Goal: Task Accomplishment & Management: Manage account settings

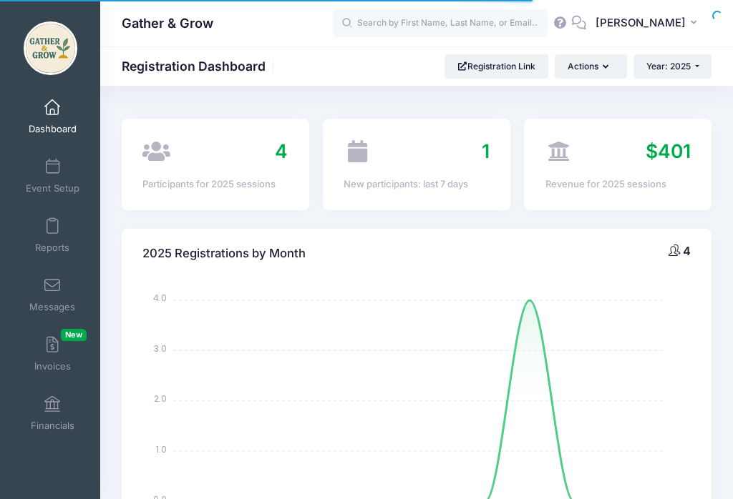
select select
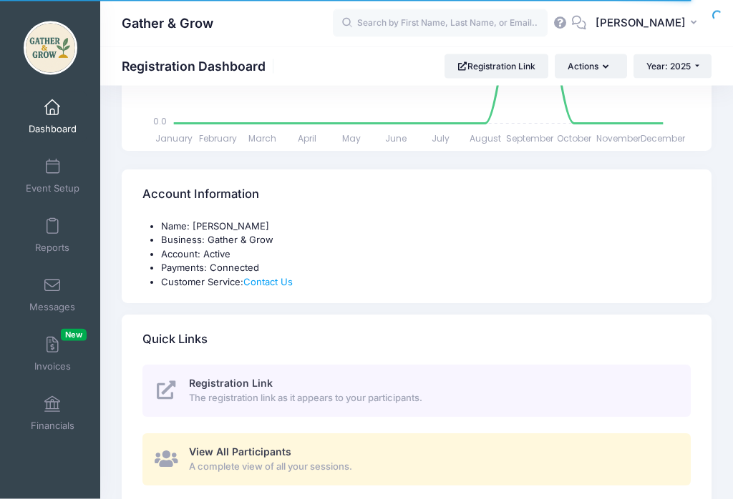
scroll to position [382, 0]
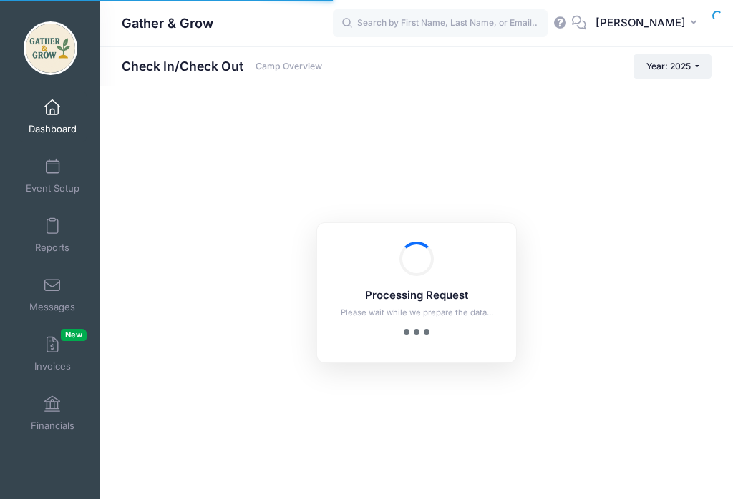
checkbox input "true"
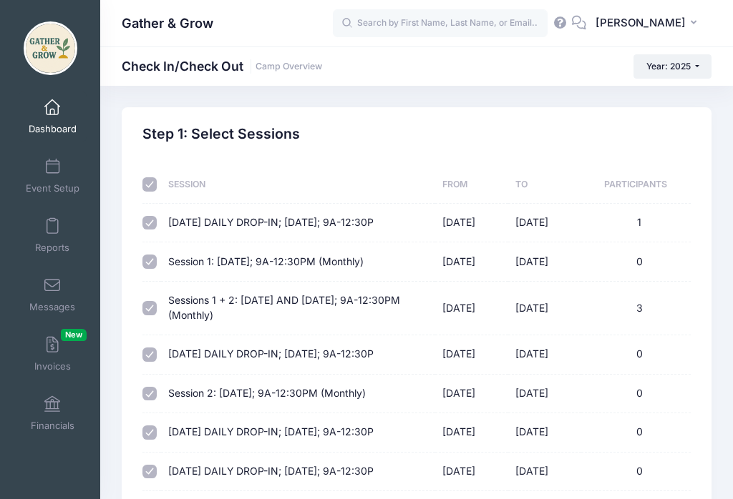
click at [152, 184] on input "checkbox" at bounding box center [149, 184] width 14 height 14
checkbox input "false"
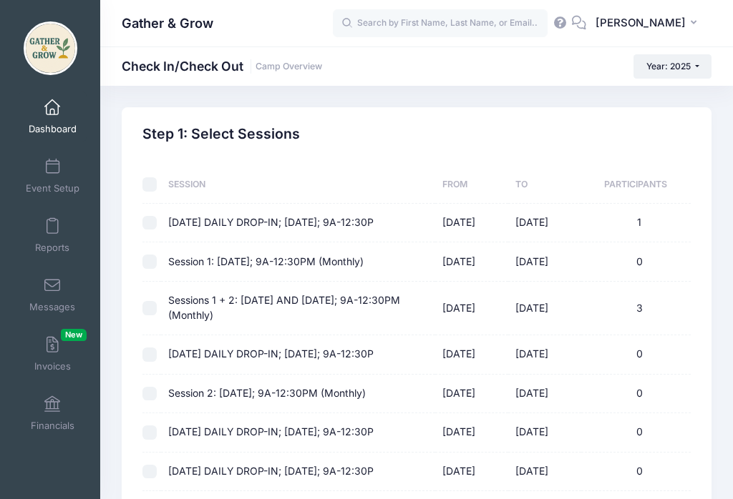
checkbox input "false"
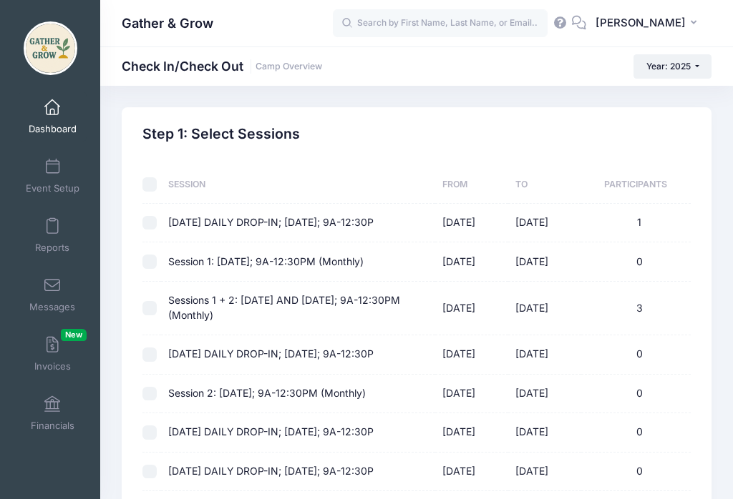
checkbox input "false"
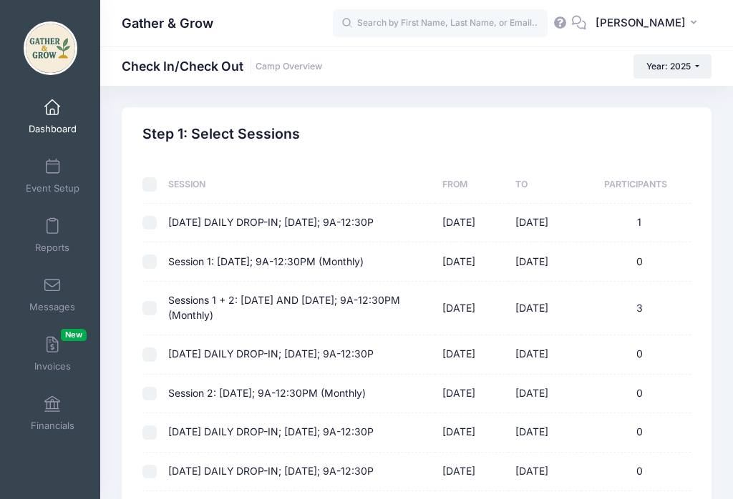
click at [154, 218] on input "checkbox" at bounding box center [149, 223] width 14 height 14
checkbox input "true"
click at [155, 300] on td at bounding box center [151, 309] width 19 height 54
click at [155, 315] on input "checkbox" at bounding box center [149, 308] width 14 height 14
checkbox input "true"
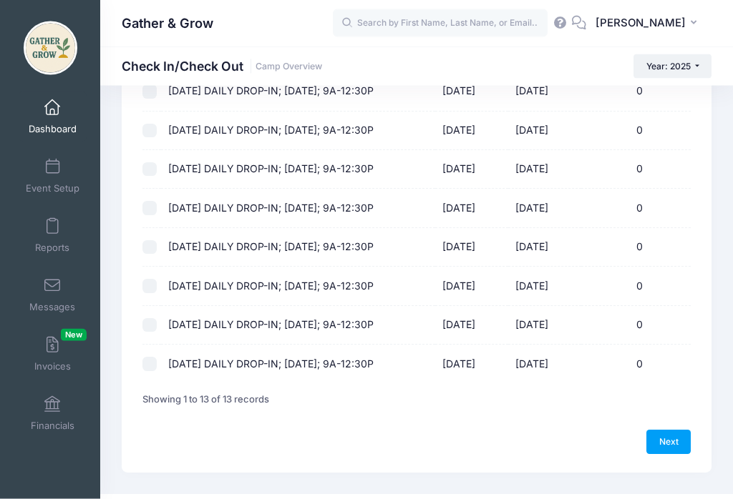
scroll to position [347, 0]
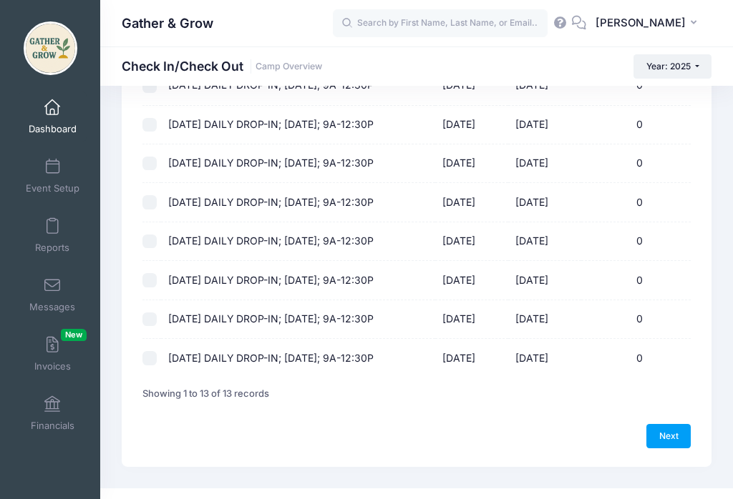
click at [667, 441] on link "Next" at bounding box center [668, 436] width 44 height 24
select select "10"
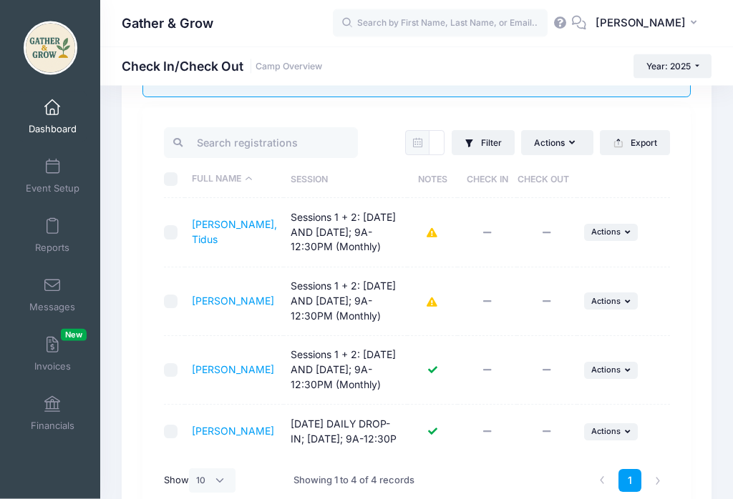
scroll to position [107, 0]
click at [435, 230] on button at bounding box center [431, 232] width 11 height 31
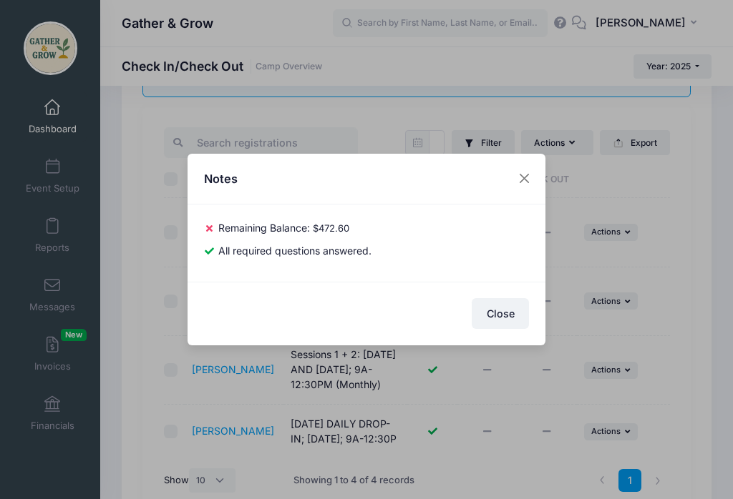
click at [522, 190] on button "Close" at bounding box center [525, 179] width 26 height 26
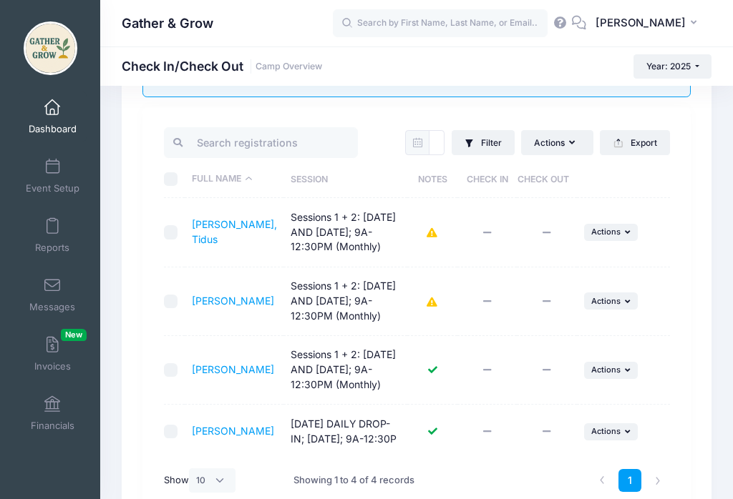
click at [426, 303] on icon at bounding box center [431, 303] width 11 height 0
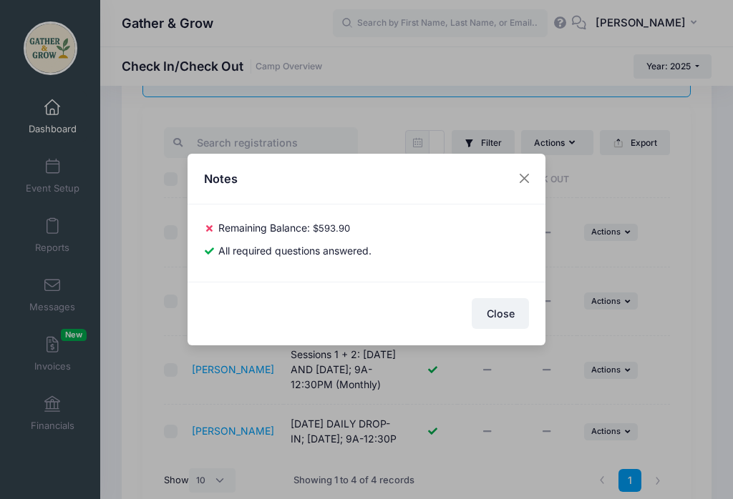
click at [517, 186] on button "Close" at bounding box center [525, 179] width 26 height 26
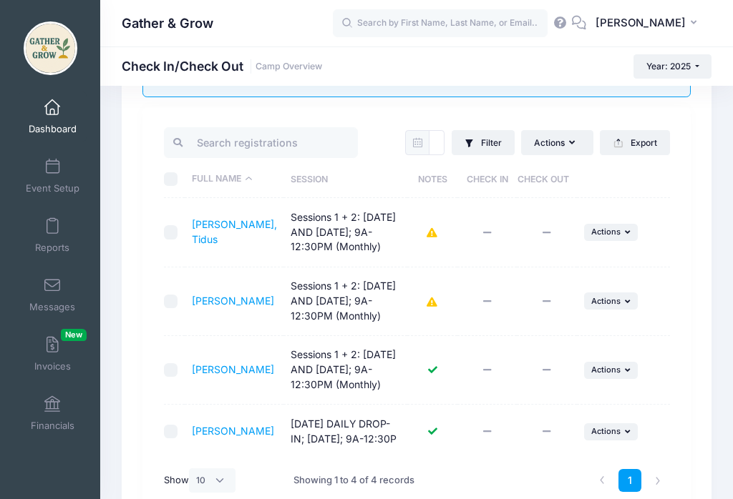
click at [619, 300] on span "Actions" at bounding box center [605, 301] width 29 height 10
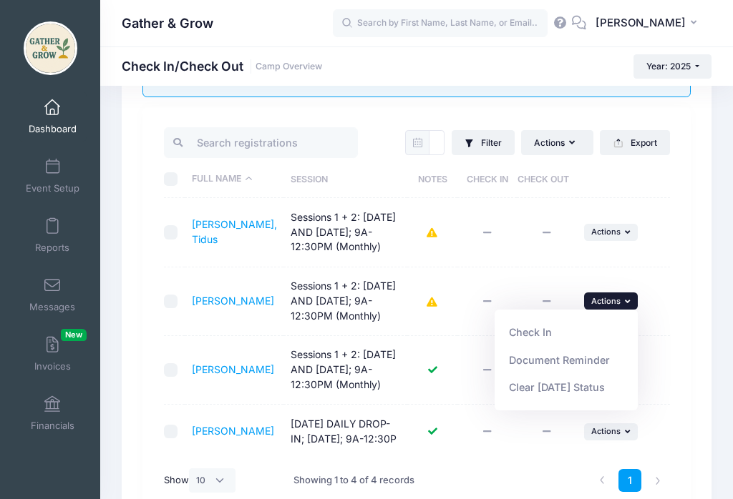
click at [687, 255] on div "[DATE] Filter Filter Options Check In/Out Status: Not Checked In Checked In Not…" at bounding box center [416, 314] width 548 height 415
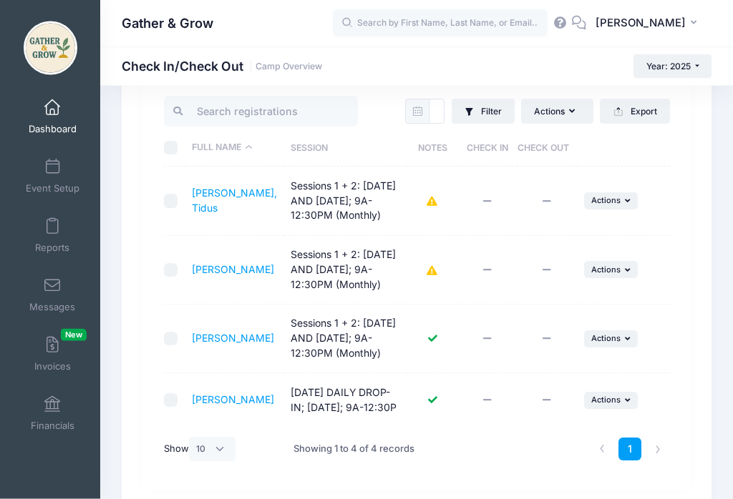
scroll to position [140, 0]
click at [172, 203] on input "checkbox" at bounding box center [171, 200] width 14 height 14
checkbox input "true"
click at [615, 200] on span "Actions" at bounding box center [605, 200] width 29 height 10
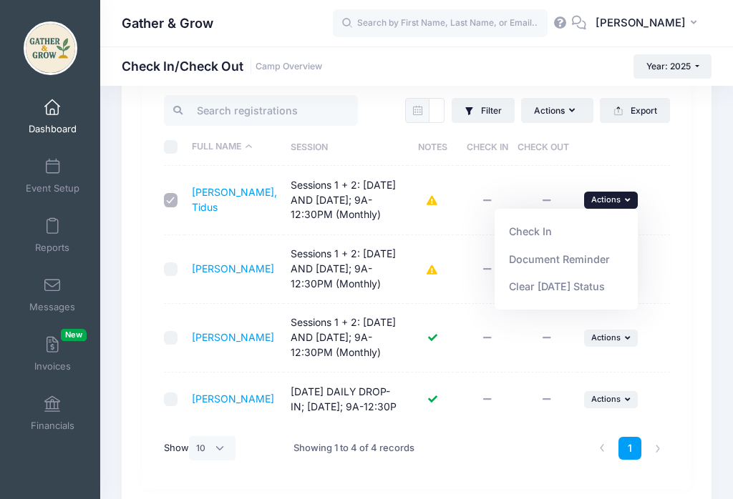
click at [529, 233] on link "Check In" at bounding box center [566, 231] width 129 height 27
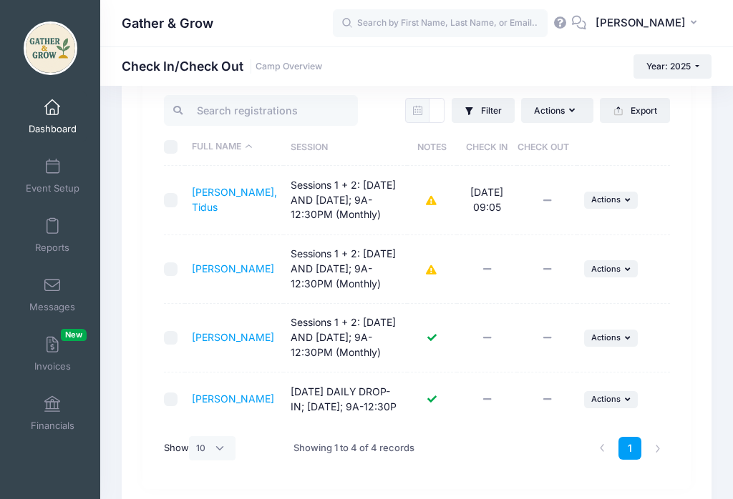
click at [176, 407] on input "checkbox" at bounding box center [171, 400] width 14 height 14
checkbox input "true"
click at [622, 409] on button "... Actions" at bounding box center [611, 399] width 54 height 17
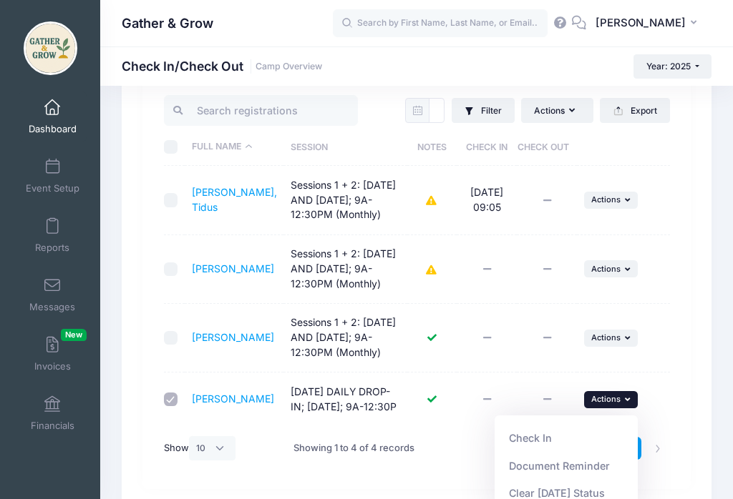
click at [531, 439] on link "Check In" at bounding box center [566, 438] width 129 height 27
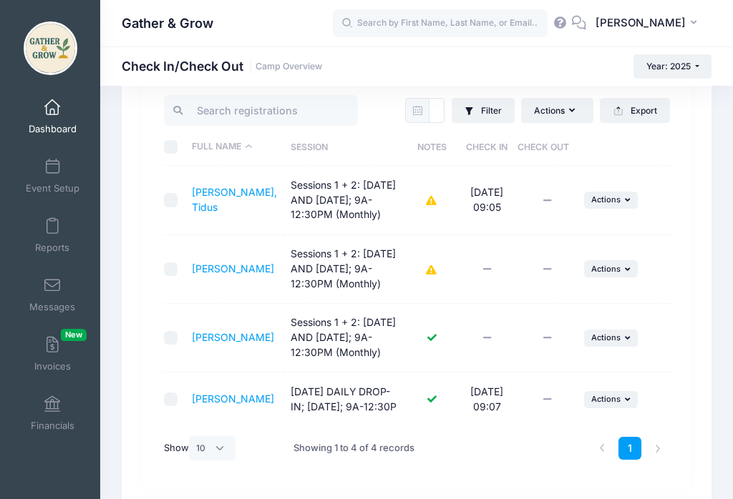
click at [176, 333] on input "checkbox" at bounding box center [171, 338] width 14 height 14
checkbox input "true"
click at [620, 333] on button "... Actions" at bounding box center [611, 338] width 54 height 17
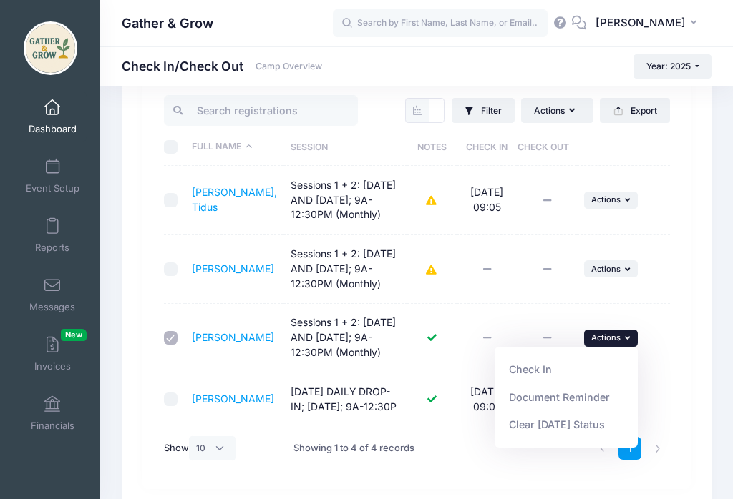
click at [547, 364] on link "Check In" at bounding box center [566, 369] width 129 height 27
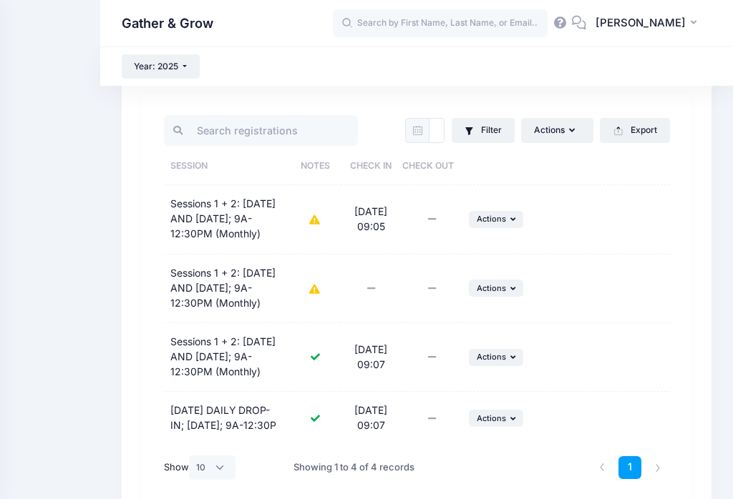
scroll to position [0, 0]
